Goal: Task Accomplishment & Management: Manage account settings

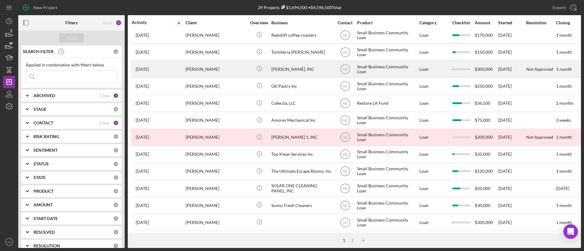
scroll to position [137, 0]
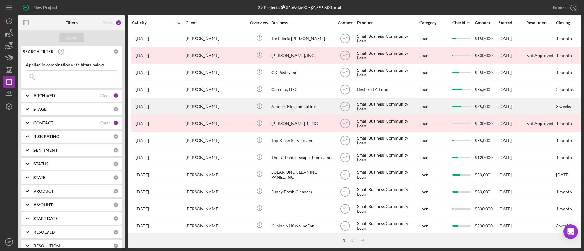
click at [230, 111] on div "[PERSON_NAME]" at bounding box center [215, 107] width 61 height 16
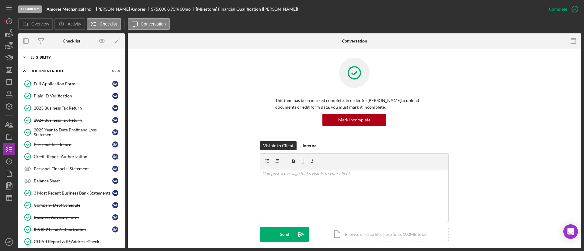
click at [56, 56] on div "Eligibility" at bounding box center [73, 58] width 87 height 4
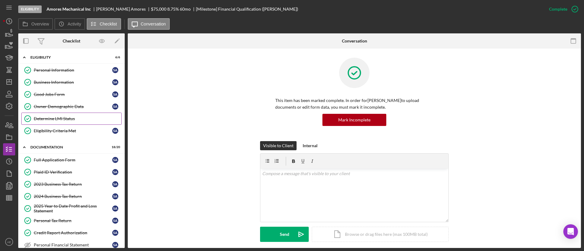
click at [59, 114] on link "Determine LMI Status Determine LMI Status" at bounding box center [71, 119] width 100 height 12
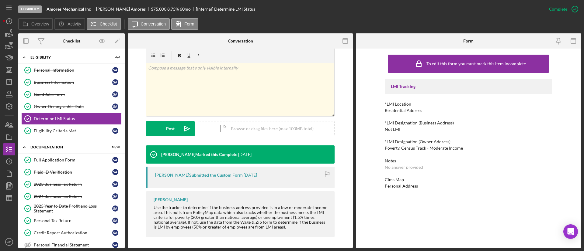
scroll to position [95, 0]
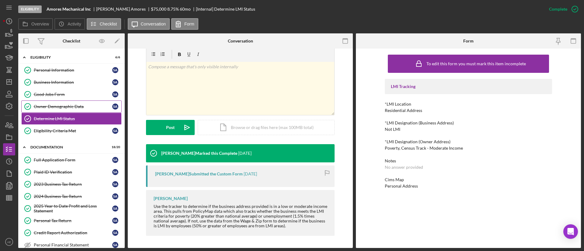
click at [64, 108] on div "Owner Demographic Data" at bounding box center [73, 106] width 78 height 5
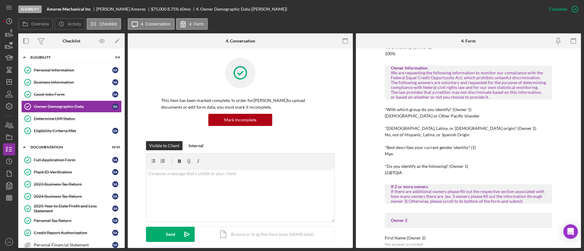
scroll to position [228, 0]
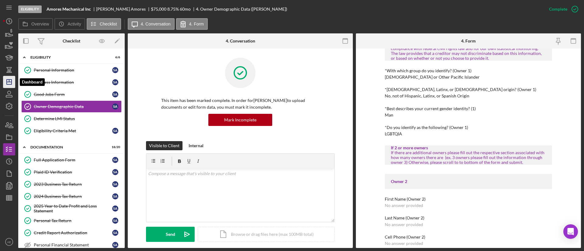
click at [11, 78] on icon "Icon/Dashboard" at bounding box center [9, 81] width 15 height 15
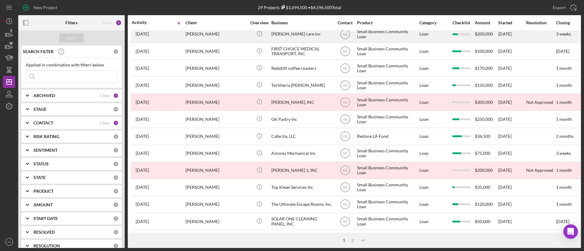
scroll to position [91, 0]
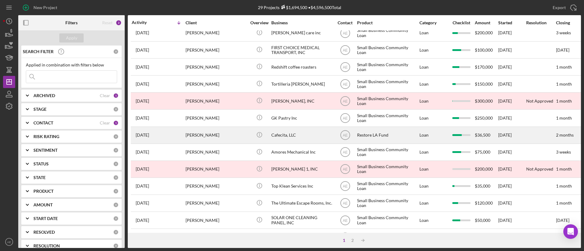
click at [304, 136] on div "Cafecita, LLC" at bounding box center [301, 135] width 61 height 16
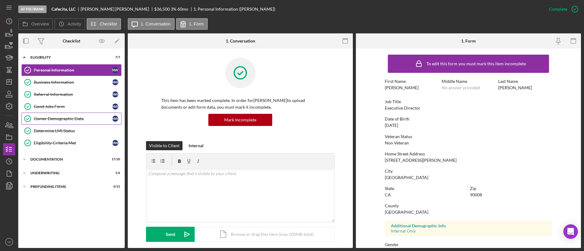
click at [54, 120] on div "Owner Demographic Data" at bounding box center [73, 118] width 78 height 5
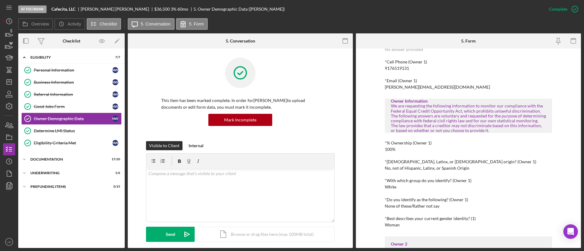
scroll to position [182, 0]
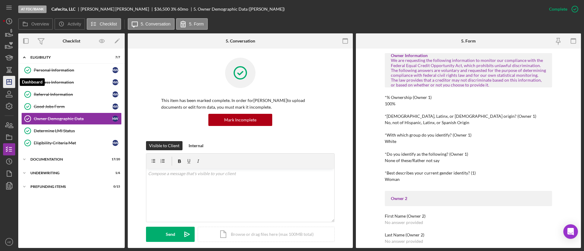
click at [11, 81] on polygon "button" at bounding box center [9, 82] width 5 height 5
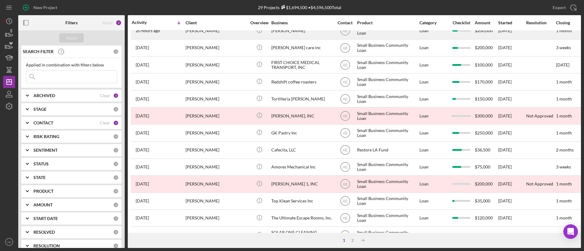
scroll to position [91, 0]
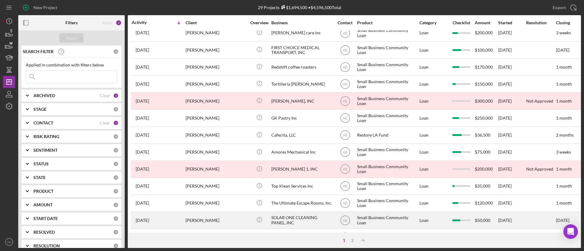
click at [295, 221] on div "SOLAR ONE CLEANING PANEL, INC" at bounding box center [301, 221] width 61 height 16
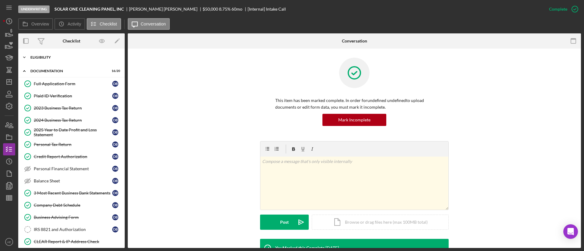
click at [51, 54] on div "Icon/Expander Eligibility 6 / 6" at bounding box center [71, 57] width 106 height 12
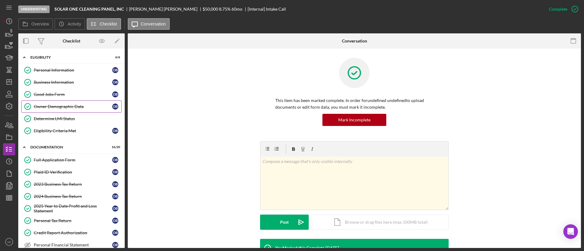
click at [61, 109] on div "Owner Demographic Data" at bounding box center [73, 106] width 78 height 5
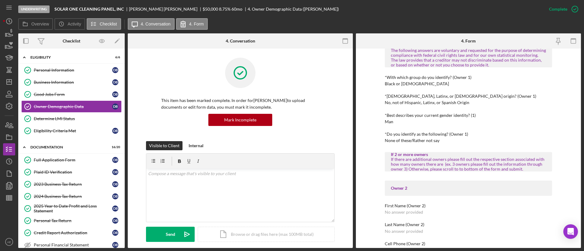
scroll to position [228, 0]
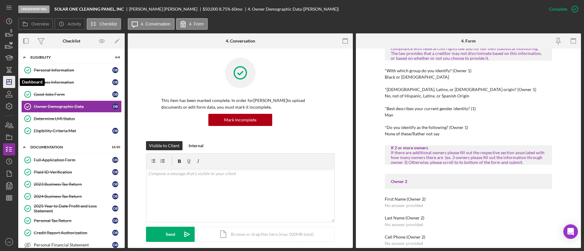
click at [4, 84] on icon "Icon/Dashboard" at bounding box center [9, 81] width 15 height 15
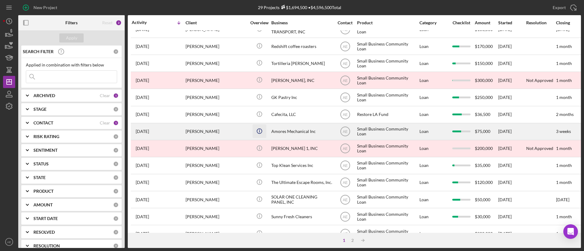
scroll to position [182, 0]
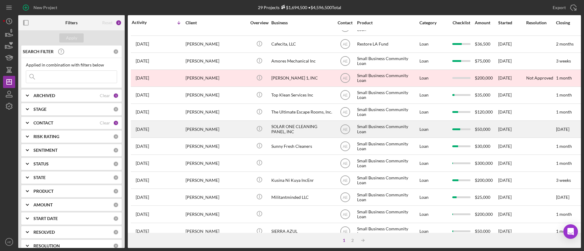
click at [217, 132] on div "[PERSON_NAME]" at bounding box center [215, 129] width 61 height 16
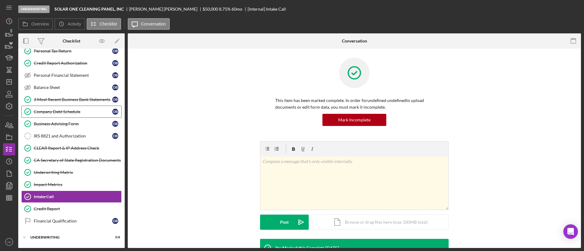
scroll to position [105, 0]
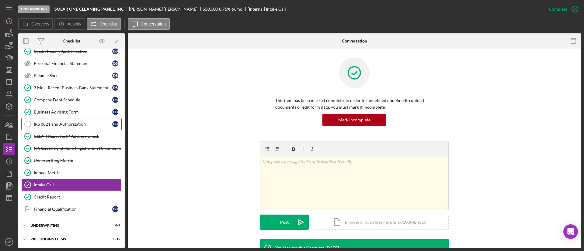
click at [47, 126] on div "IRS 8821 and Authorization" at bounding box center [73, 124] width 78 height 5
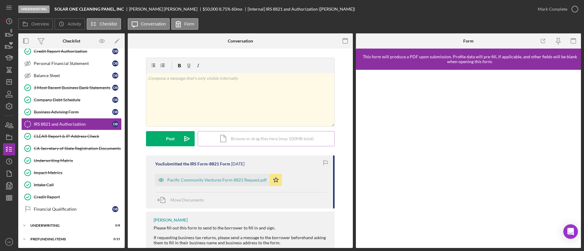
scroll to position [17, 0]
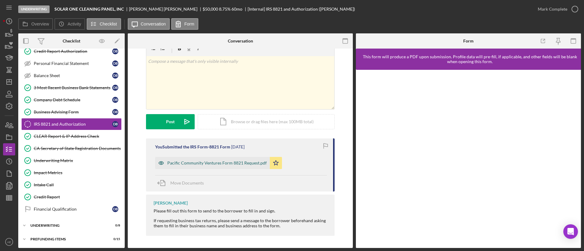
drag, startPoint x: 161, startPoint y: 163, endPoint x: 175, endPoint y: 154, distance: 16.7
click at [161, 163] on icon "button" at bounding box center [161, 163] width 12 height 12
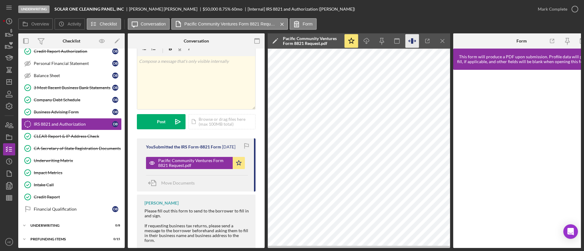
click at [412, 40] on icon "button" at bounding box center [412, 40] width 2 height 5
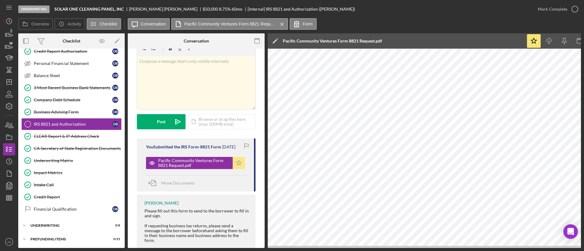
click at [239, 160] on icon "Icon/Star" at bounding box center [239, 163] width 12 height 12
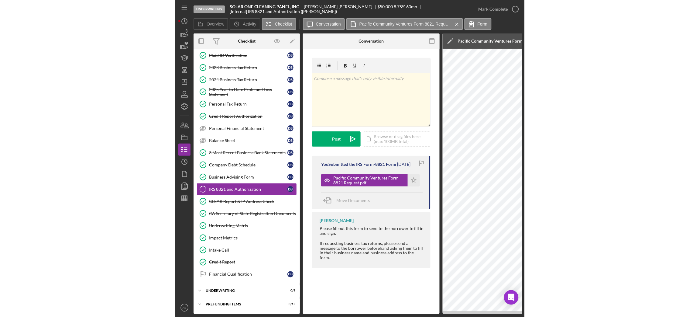
scroll to position [45, 0]
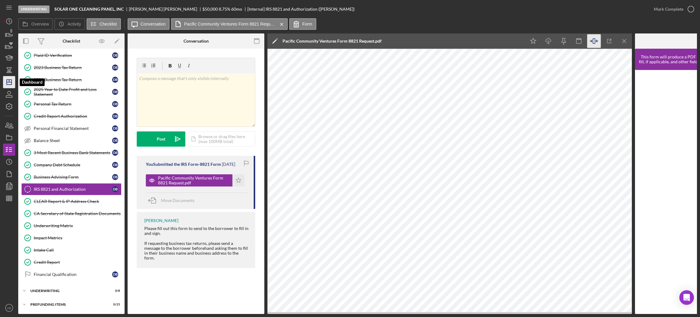
click at [11, 86] on icon "Icon/Dashboard" at bounding box center [9, 81] width 15 height 15
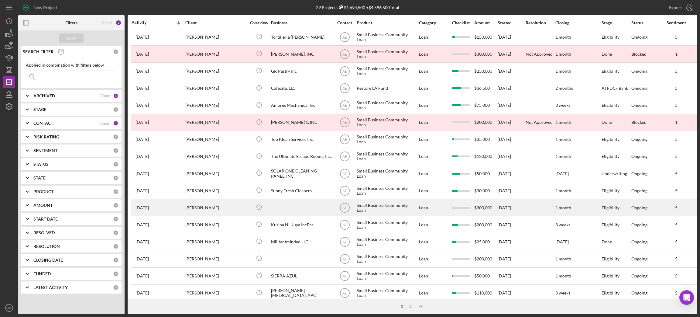
scroll to position [168, 0]
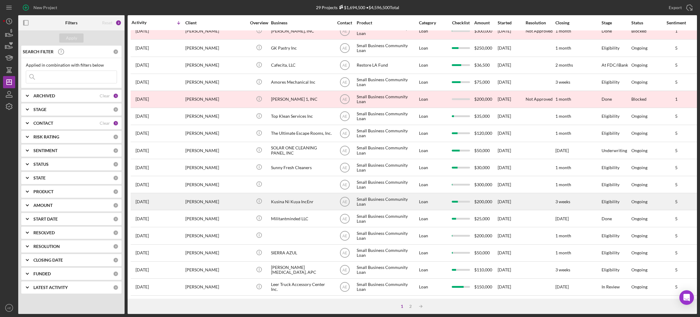
click at [224, 195] on div "[PERSON_NAME]" at bounding box center [215, 201] width 61 height 16
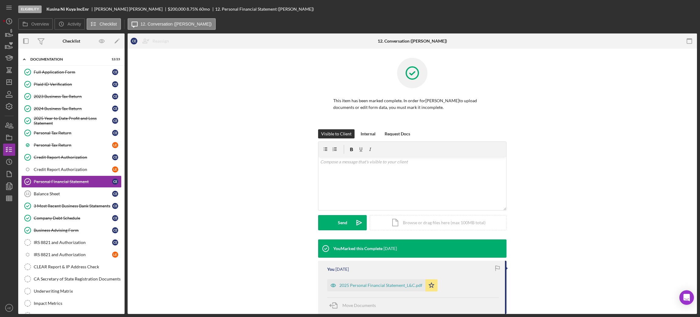
scroll to position [26, 0]
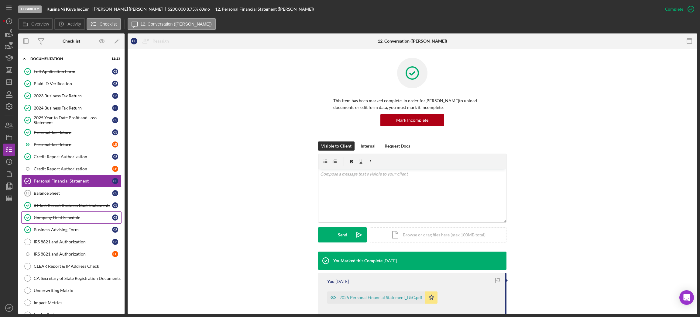
click at [74, 217] on div "Company Debt Schedule" at bounding box center [73, 217] width 78 height 5
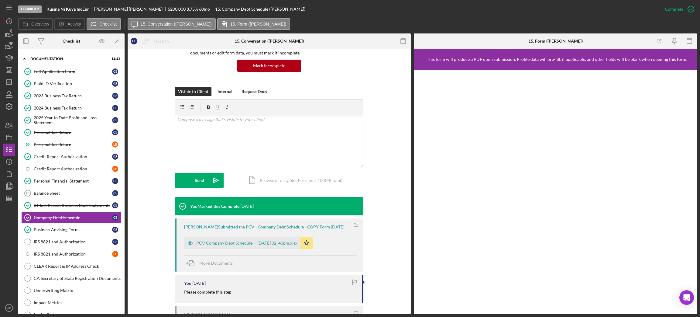
scroll to position [129, 0]
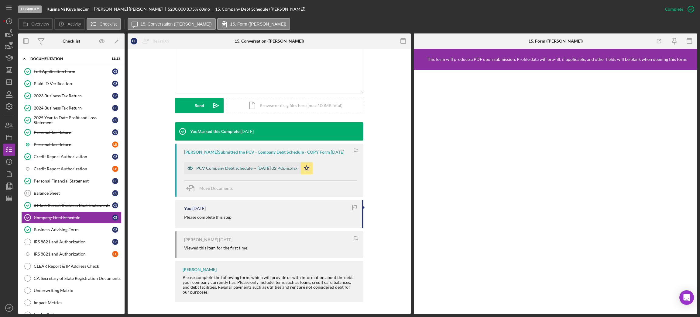
click at [186, 164] on icon "button" at bounding box center [190, 168] width 12 height 12
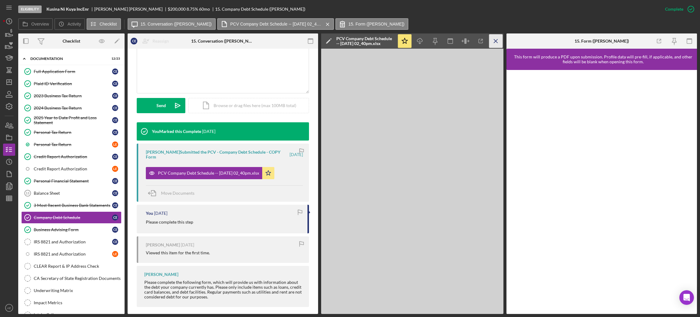
click at [583, 37] on icon "button" at bounding box center [690, 41] width 14 height 14
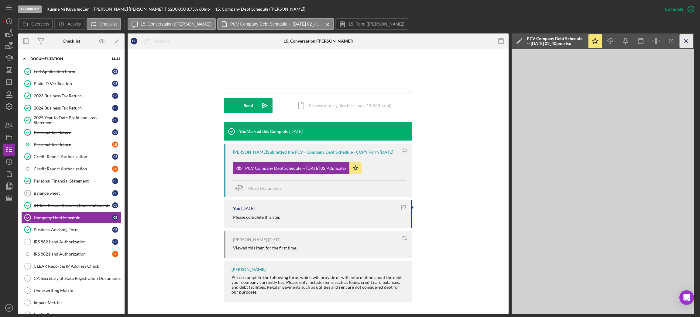
click at [583, 43] on icon "Icon/Menu Close" at bounding box center [687, 41] width 14 height 14
